Goal: Task Accomplishment & Management: Complete application form

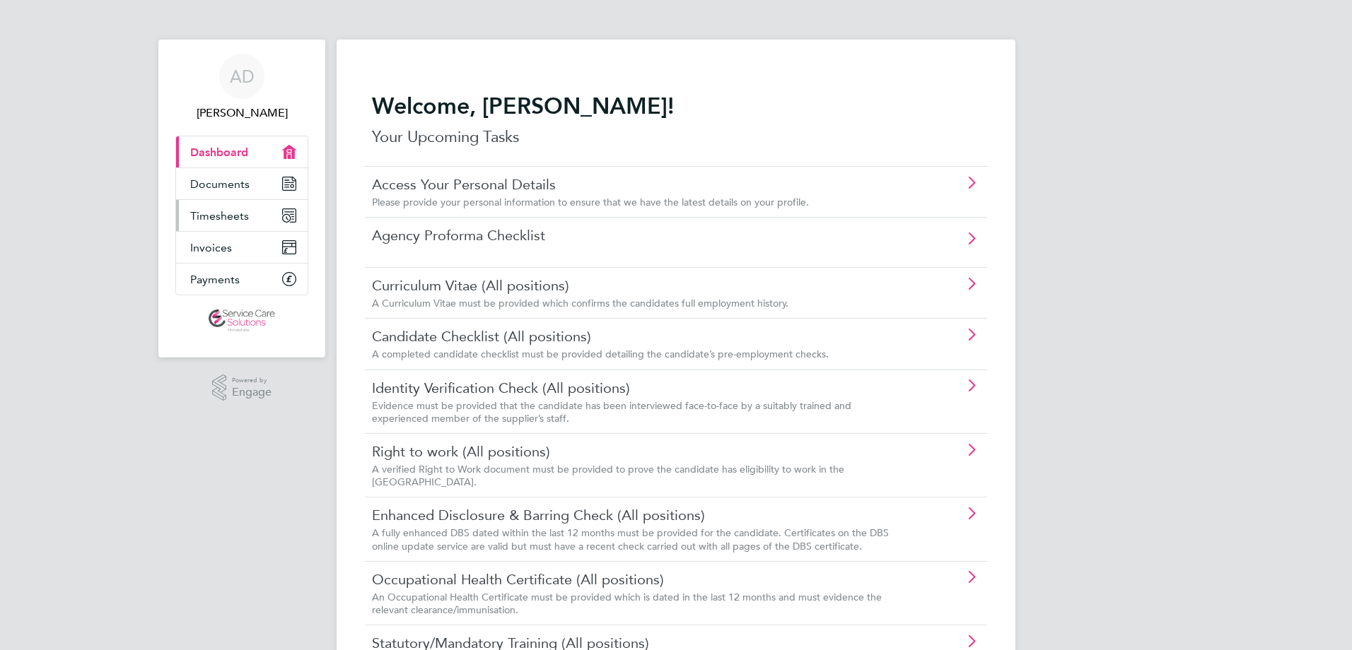
click at [256, 209] on link "Timesheets" at bounding box center [242, 215] width 132 height 31
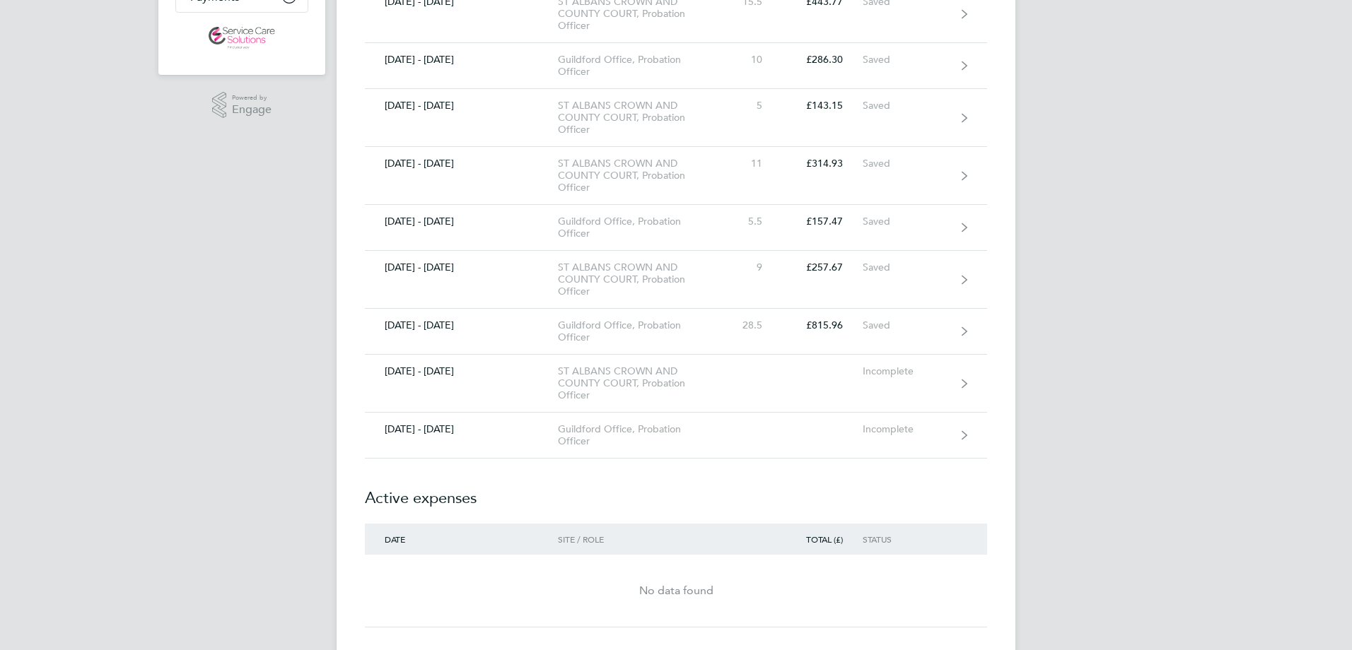
scroll to position [354, 0]
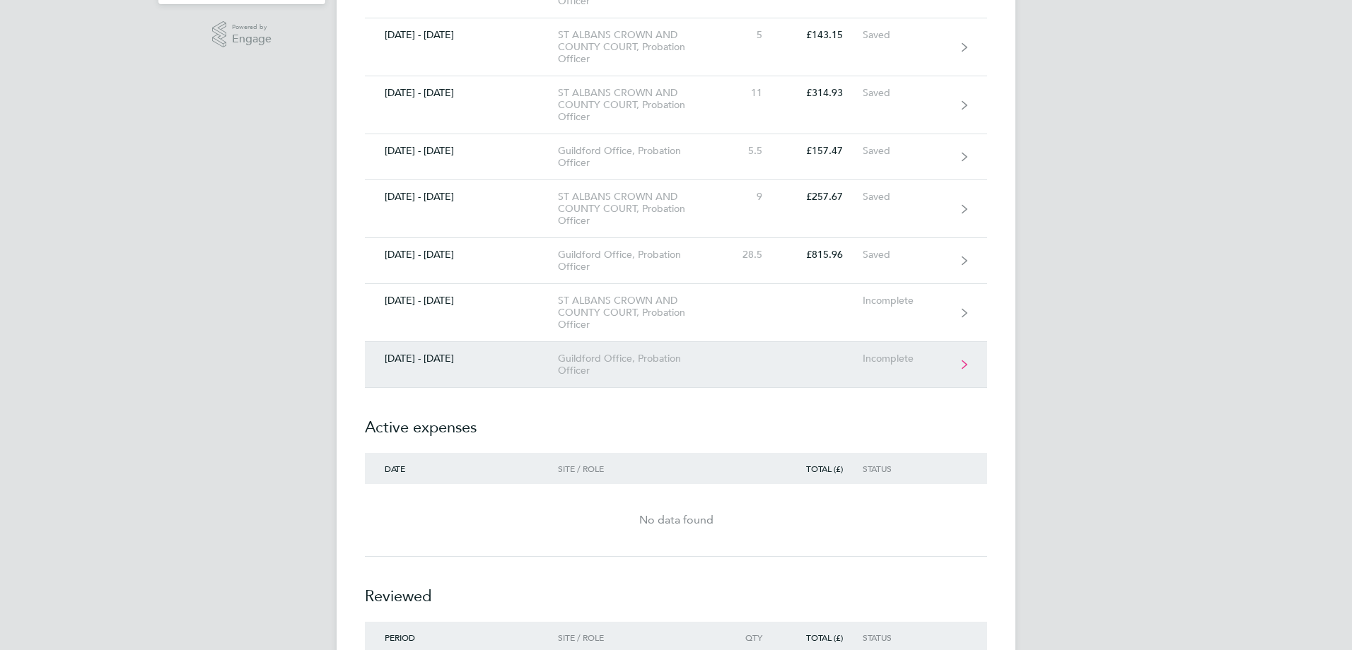
click at [490, 361] on div "[DATE] - [DATE]" at bounding box center [461, 359] width 193 height 12
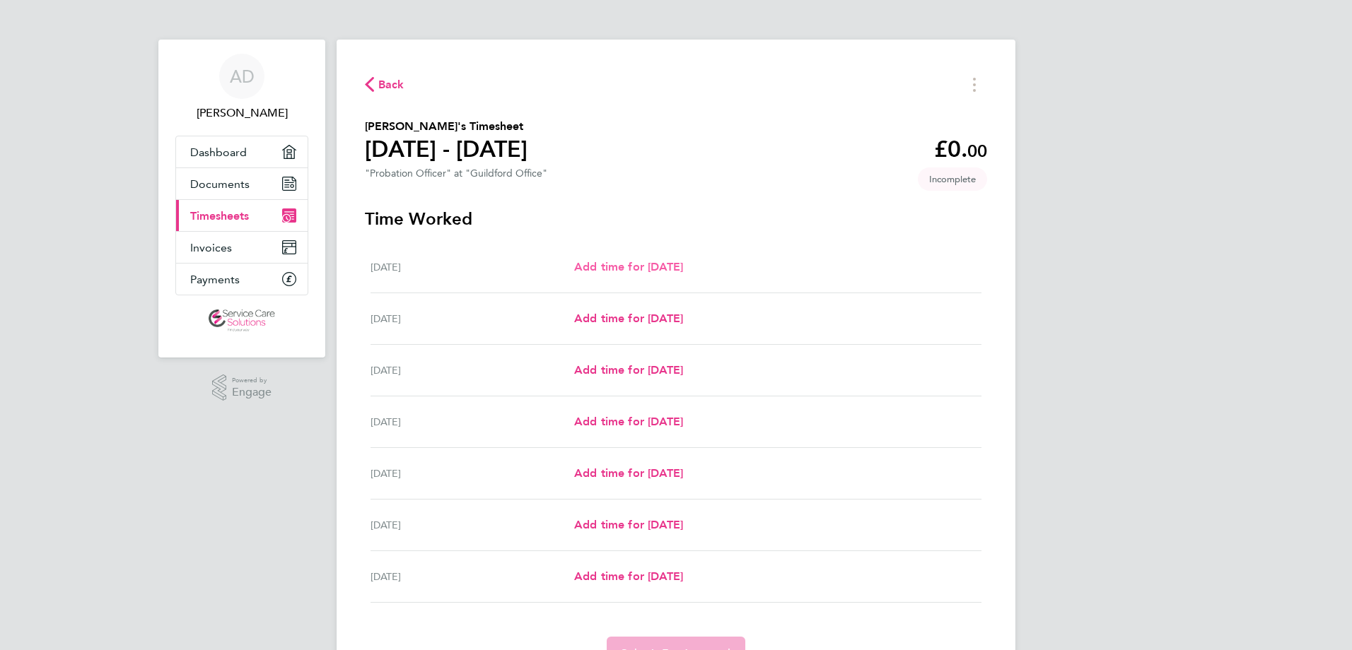
click at [585, 264] on span "Add time for [DATE]" at bounding box center [628, 266] width 109 height 13
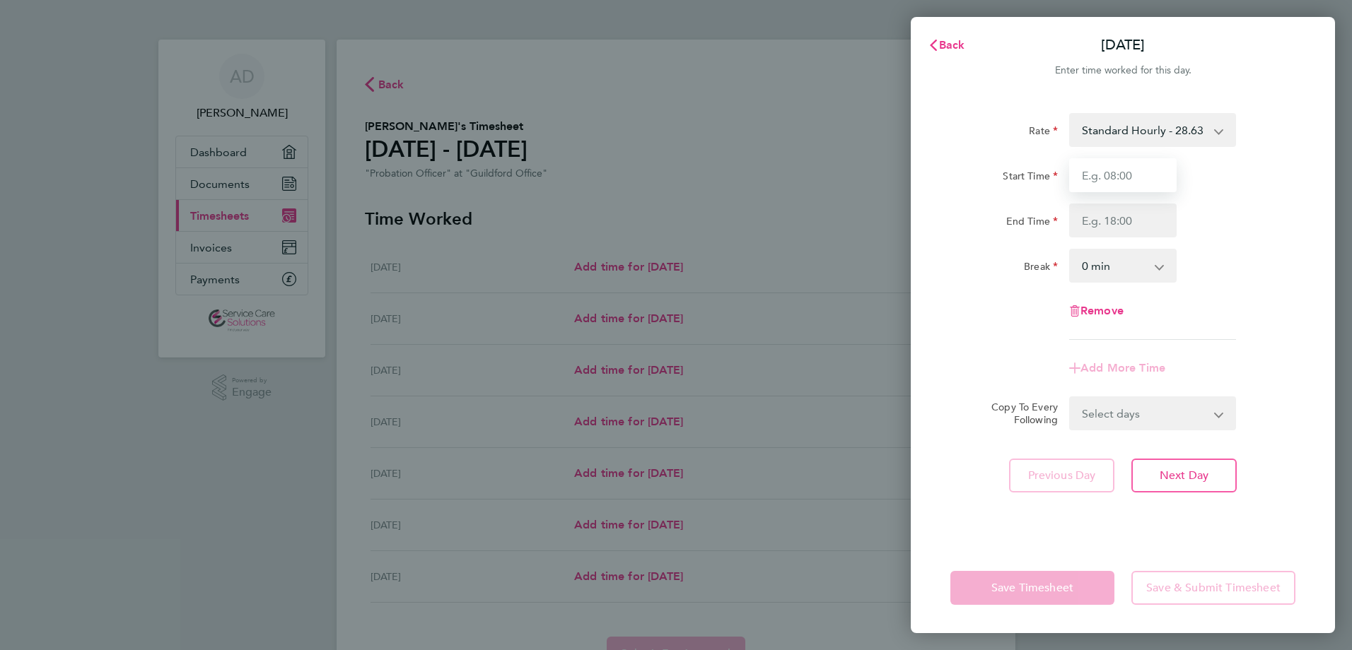
click at [1126, 175] on input "Start Time" at bounding box center [1122, 175] width 107 height 34
type input "08:00"
click at [1124, 218] on input "End Time" at bounding box center [1122, 221] width 107 height 34
click at [1013, 264] on div "Break" at bounding box center [1003, 263] width 107 height 28
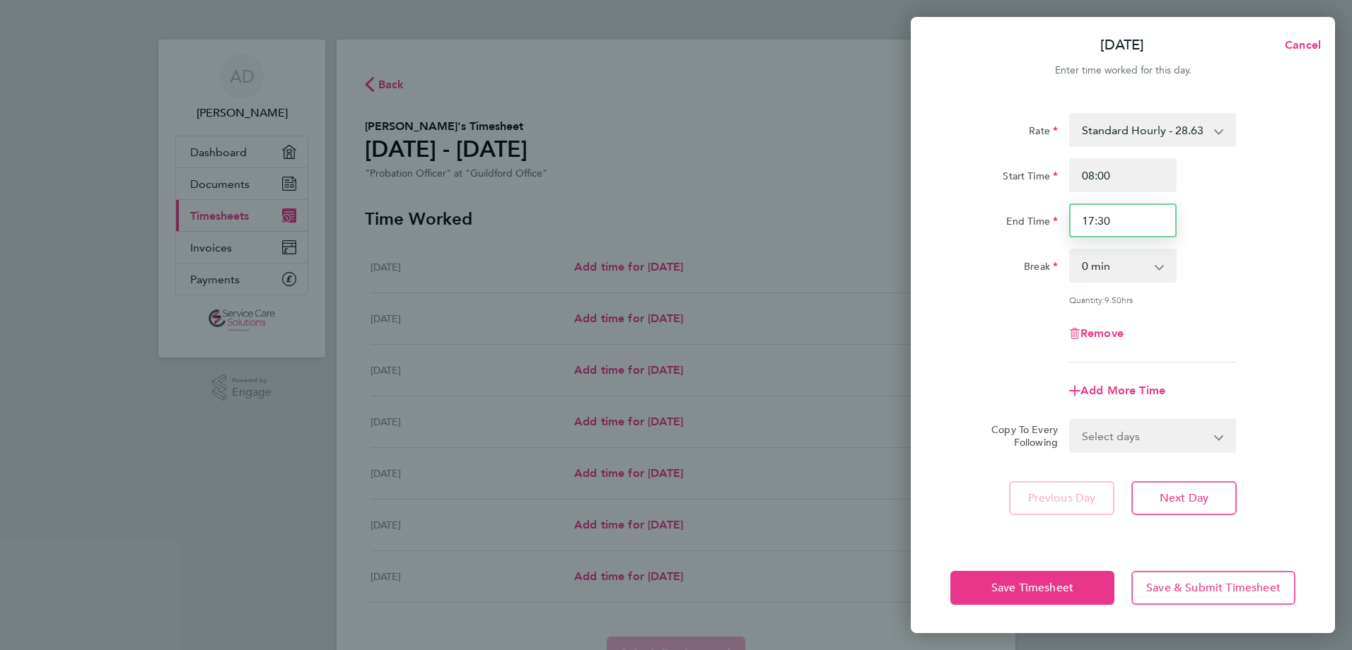
click at [1107, 221] on input "17:30" at bounding box center [1122, 221] width 107 height 34
drag, startPoint x: 1119, startPoint y: 219, endPoint x: 1037, endPoint y: 222, distance: 81.4
click at [1037, 222] on div "End Time 17:30" at bounding box center [1123, 221] width 356 height 34
type input "18:00"
drag, startPoint x: 1091, startPoint y: 267, endPoint x: 1090, endPoint y: 274, distance: 7.1
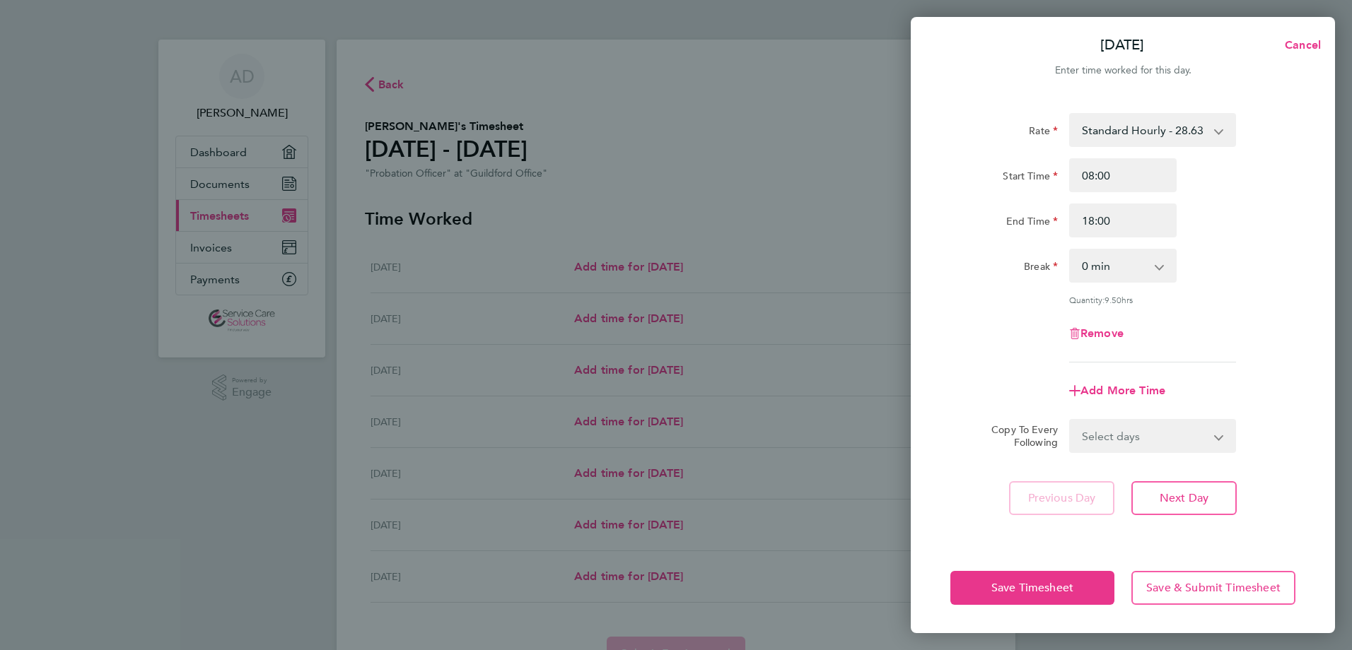
click at [1090, 267] on select "0 min 15 min 30 min 45 min 60 min 75 min 90 min" at bounding box center [1114, 265] width 88 height 31
select select "30"
click at [1070, 250] on select "0 min 15 min 30 min 45 min 60 min 75 min 90 min" at bounding box center [1114, 265] width 88 height 31
click at [1019, 309] on div "Rate Standard Hourly - 28.63 Start Time 08:00 End Time 18:00 Break 0 min 15 min…" at bounding box center [1122, 238] width 345 height 250
click at [988, 590] on button "Save Timesheet" at bounding box center [1032, 588] width 164 height 34
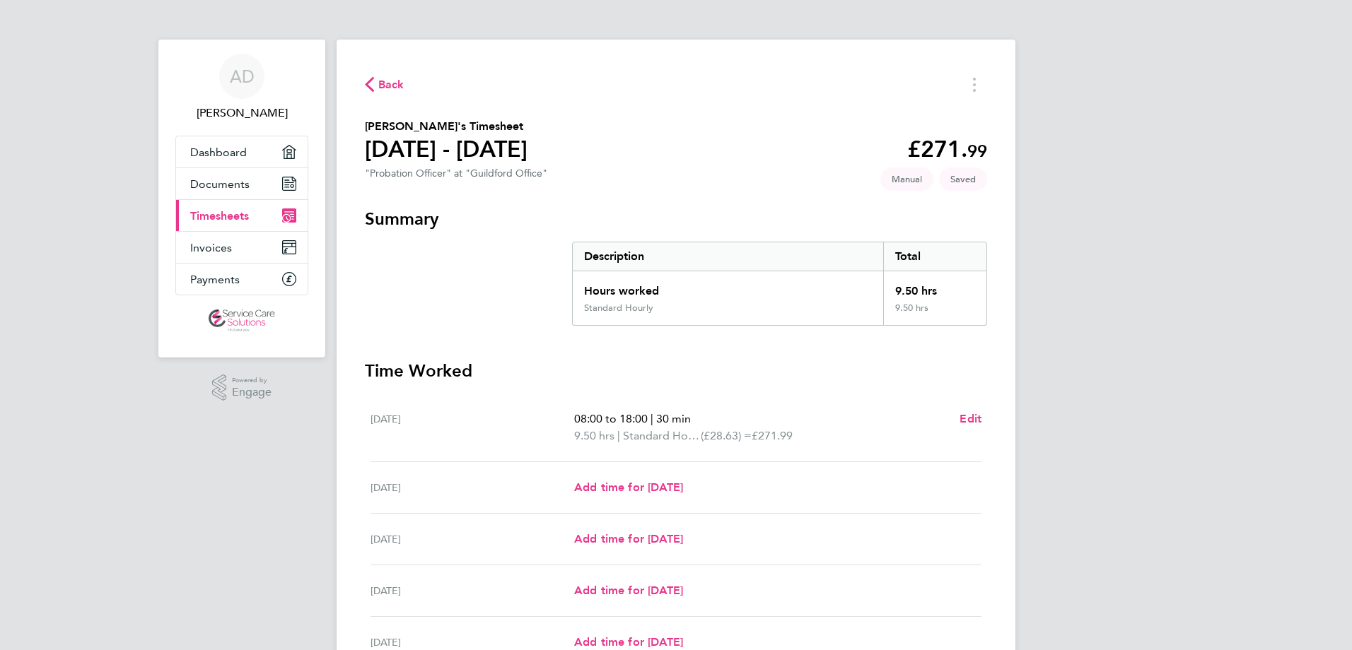
click at [399, 79] on span "Back" at bounding box center [391, 84] width 26 height 17
